Goal: Use online tool/utility

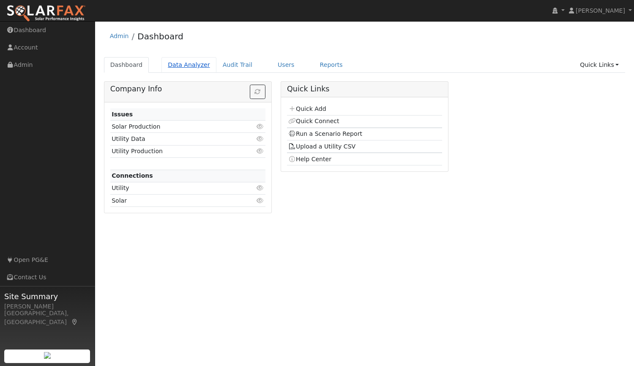
click at [174, 64] on link "Data Analyzer" at bounding box center [188, 65] width 55 height 16
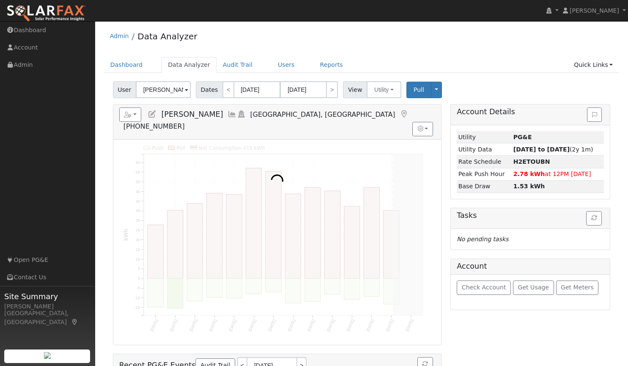
click at [172, 92] on input "John Green" at bounding box center [163, 89] width 55 height 17
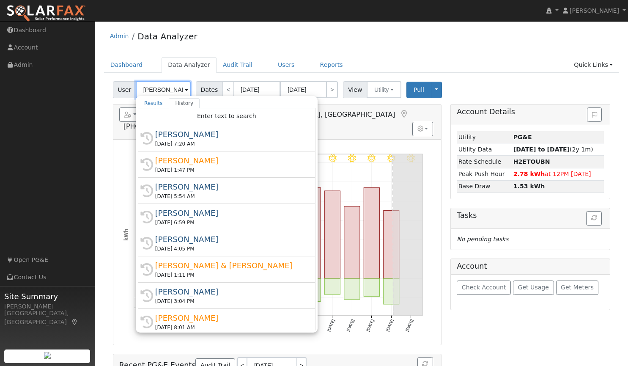
click at [172, 92] on input "John Green" at bounding box center [163, 89] width 55 height 17
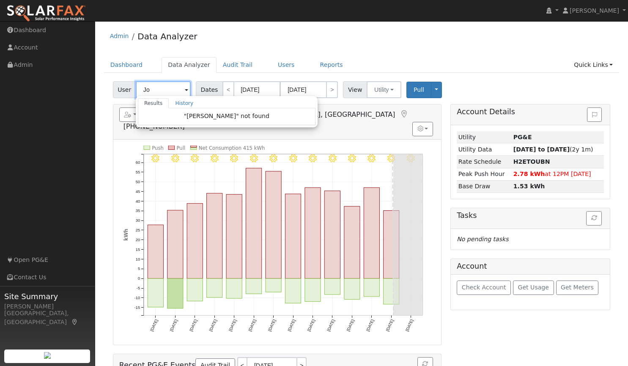
type input "J"
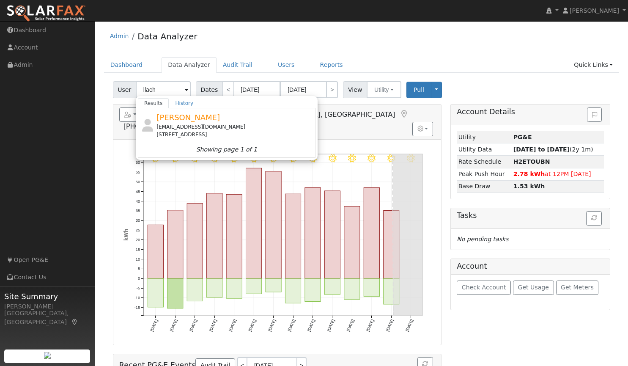
click at [262, 50] on div "Admin Data Analyzer" at bounding box center [361, 38] width 515 height 26
type input "John Green"
